Goal: Information Seeking & Learning: Learn about a topic

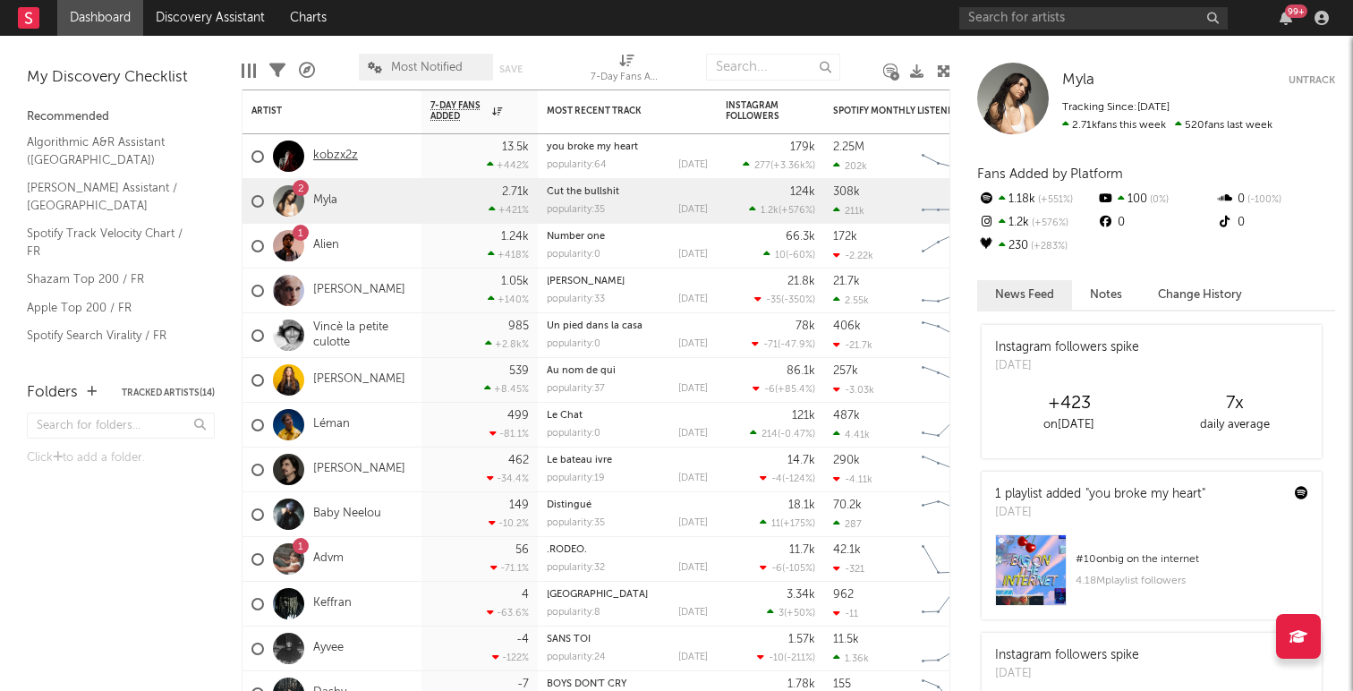
click at [345, 151] on link "kobzx2z" at bounding box center [335, 155] width 45 height 15
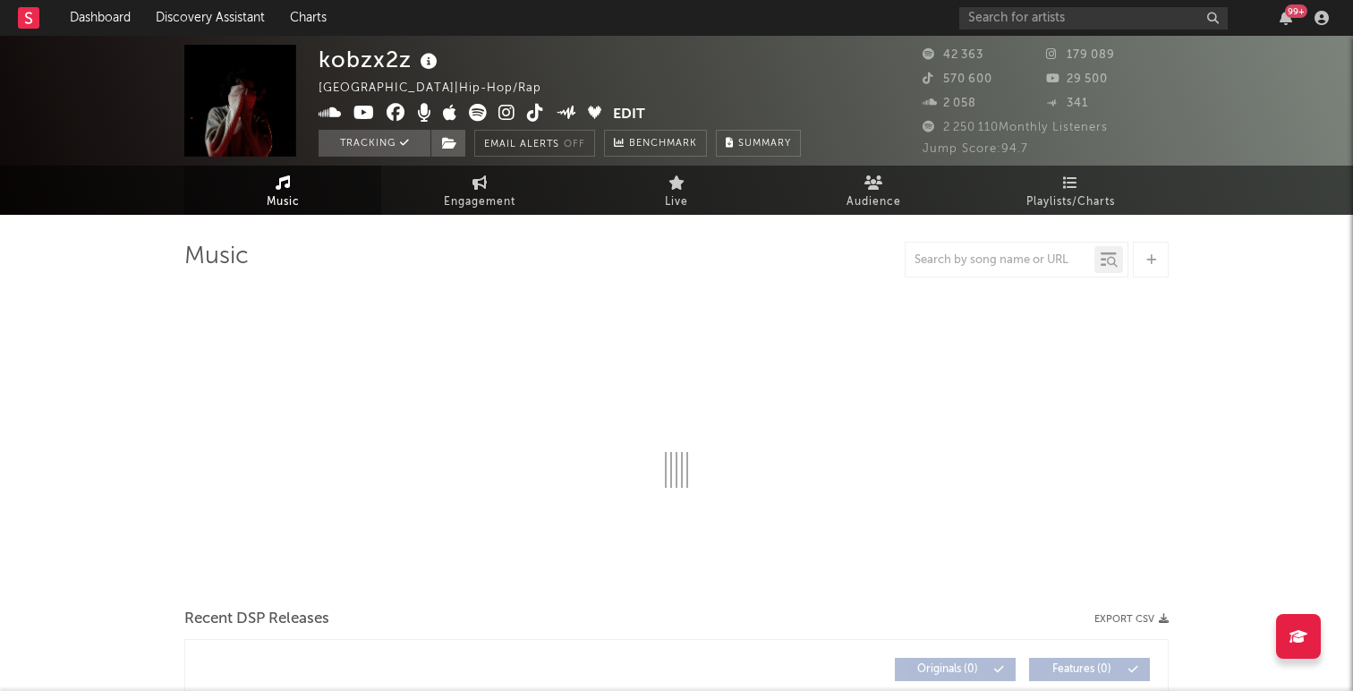
select select "6m"
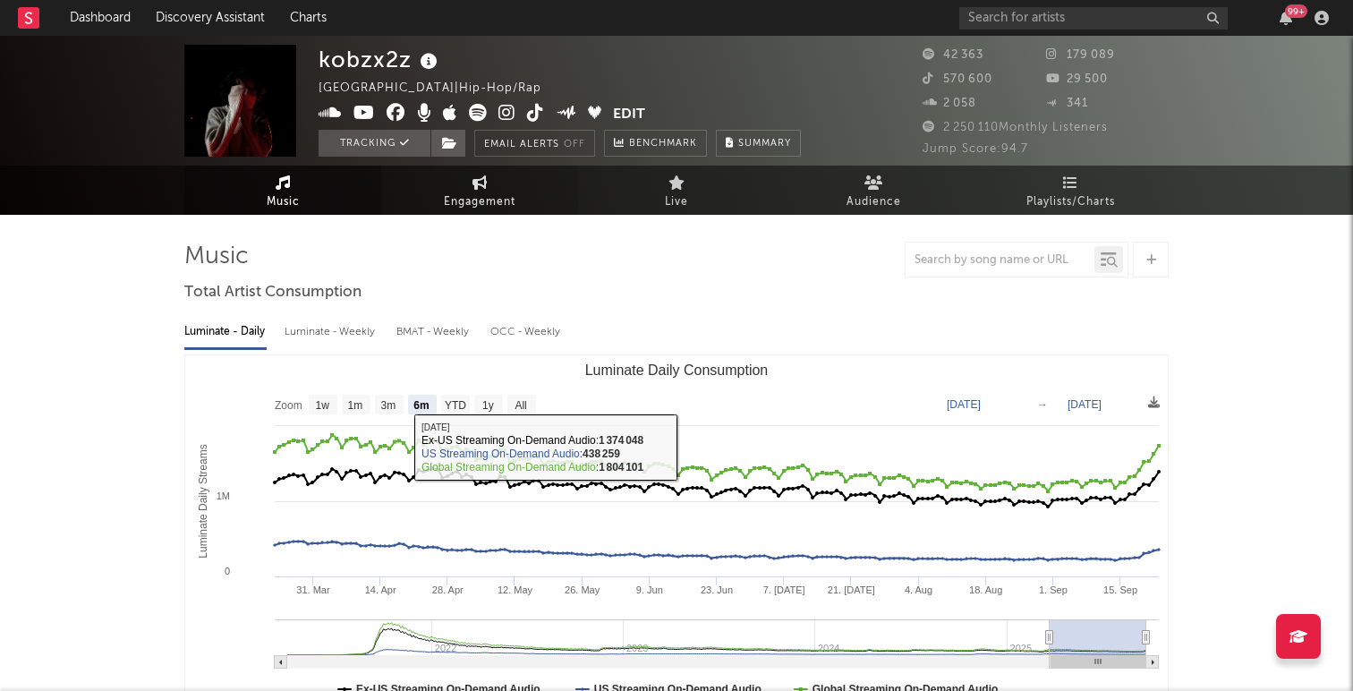
click at [488, 199] on span "Engagement" at bounding box center [480, 201] width 72 height 21
select select "1w"
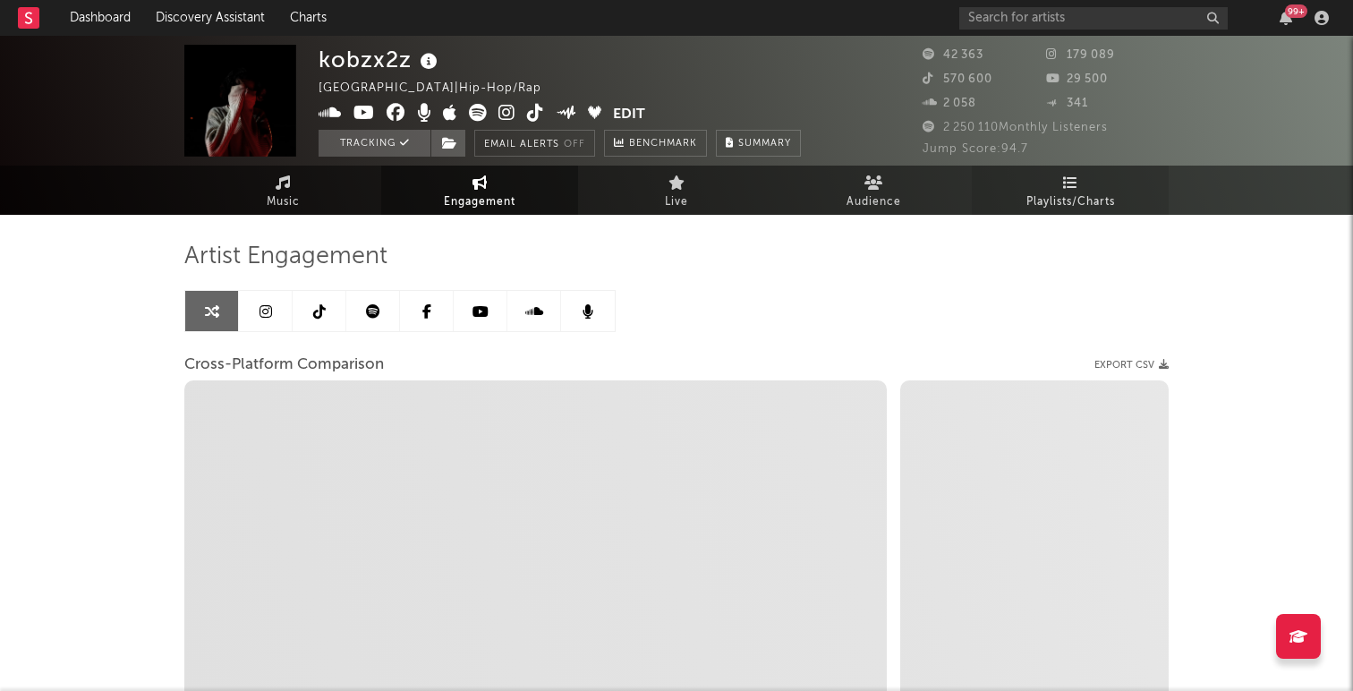
click at [1081, 184] on link "Playlists/Charts" at bounding box center [1069, 189] width 197 height 49
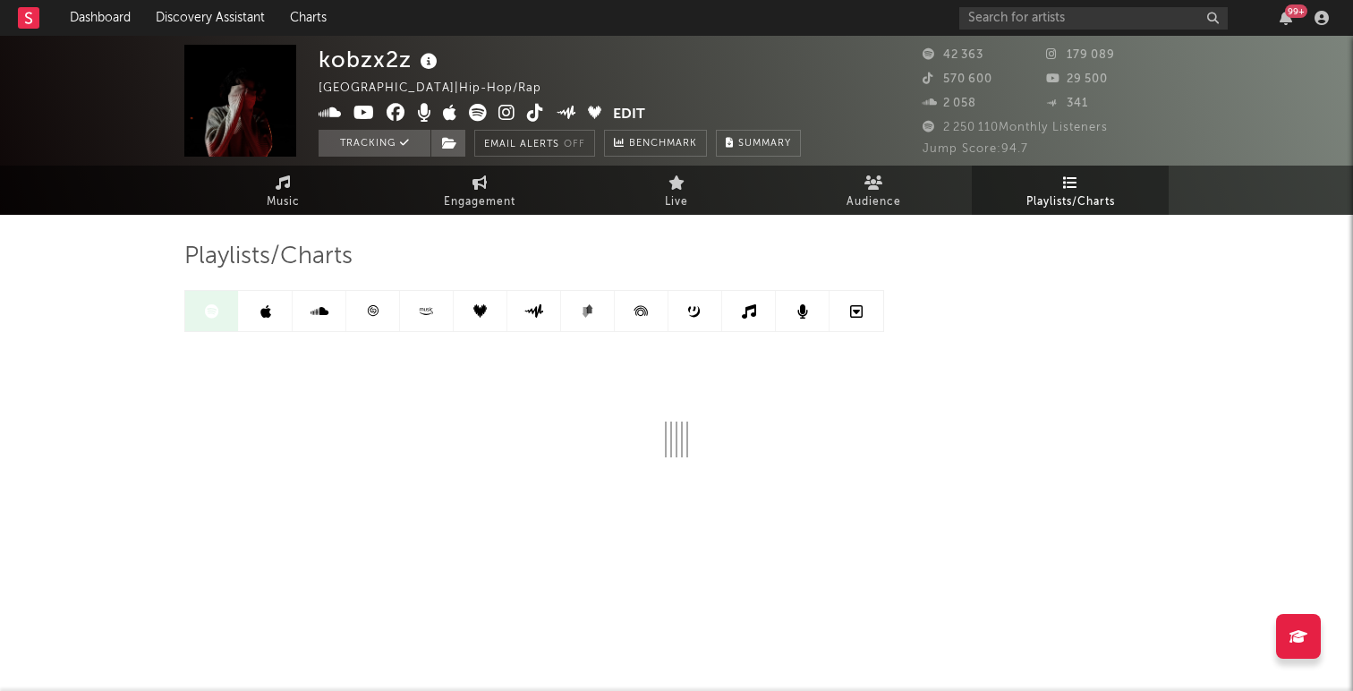
click at [378, 312] on icon at bounding box center [372, 310] width 13 height 13
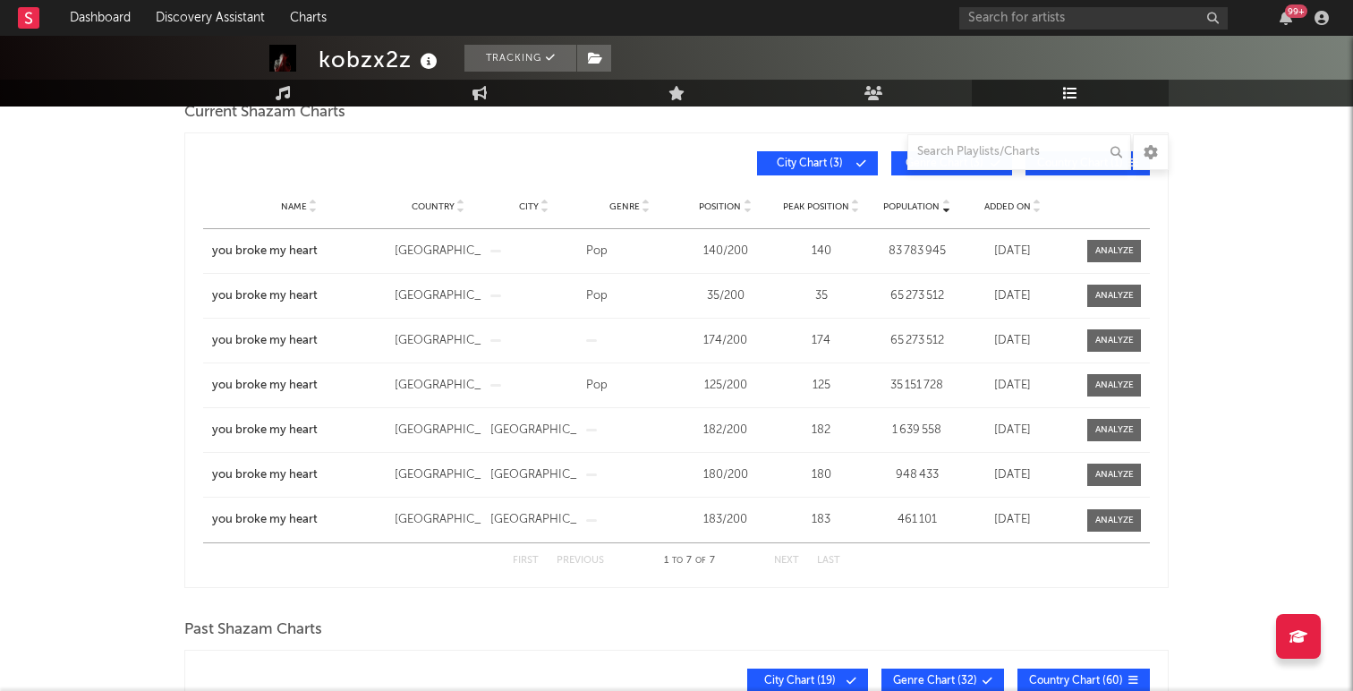
scroll to position [277, 0]
click at [1116, 342] on div at bounding box center [1114, 339] width 38 height 13
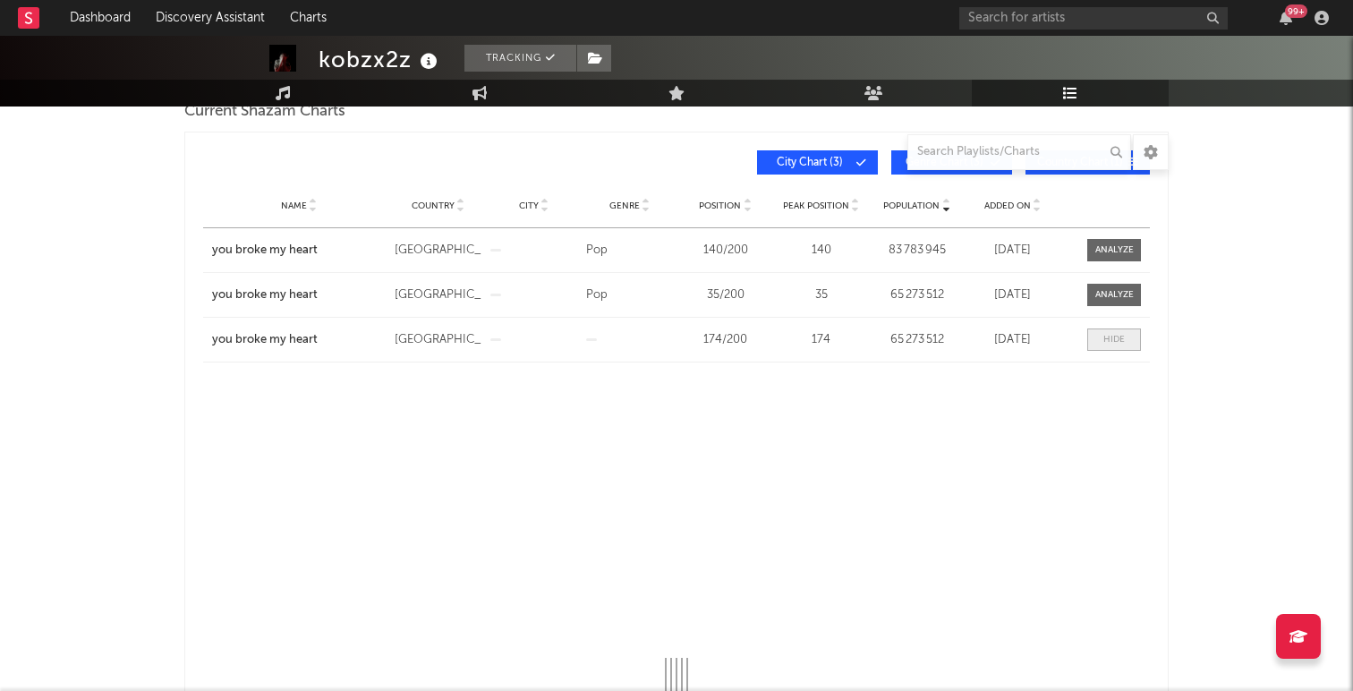
select select "All"
select select "1w"
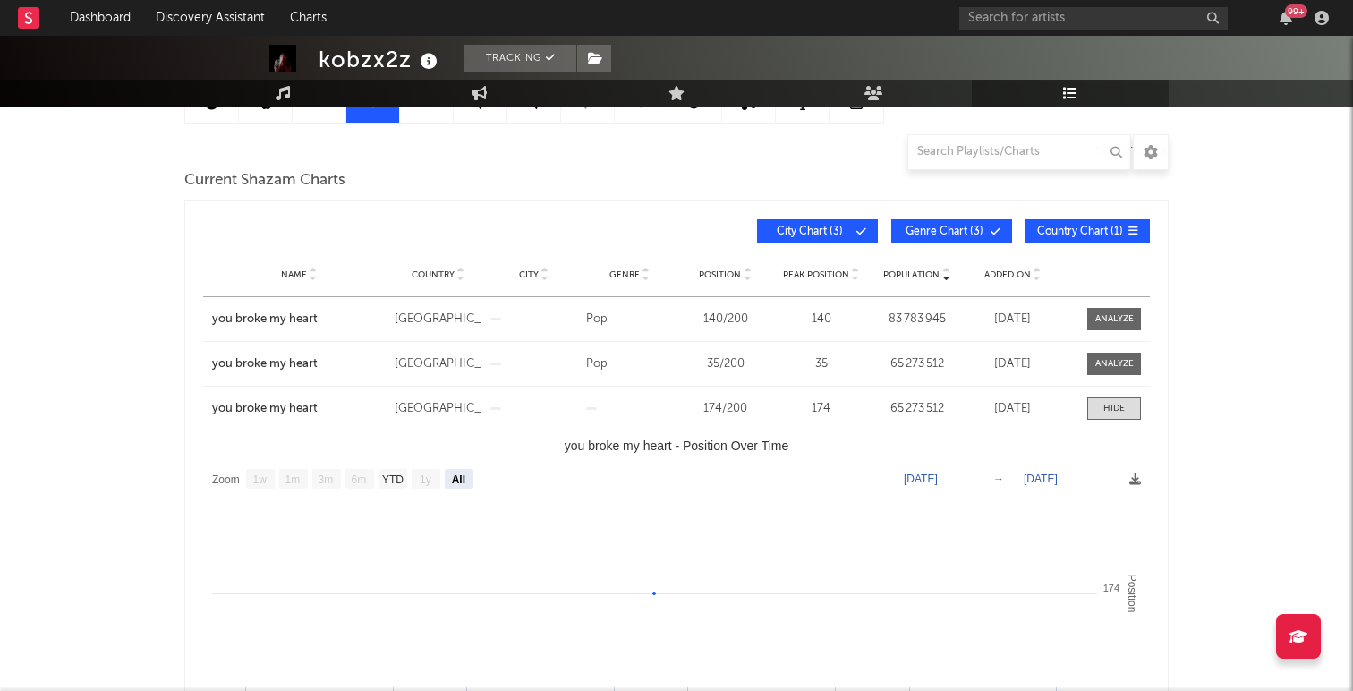
scroll to position [208, 0]
